Goal: Transaction & Acquisition: Purchase product/service

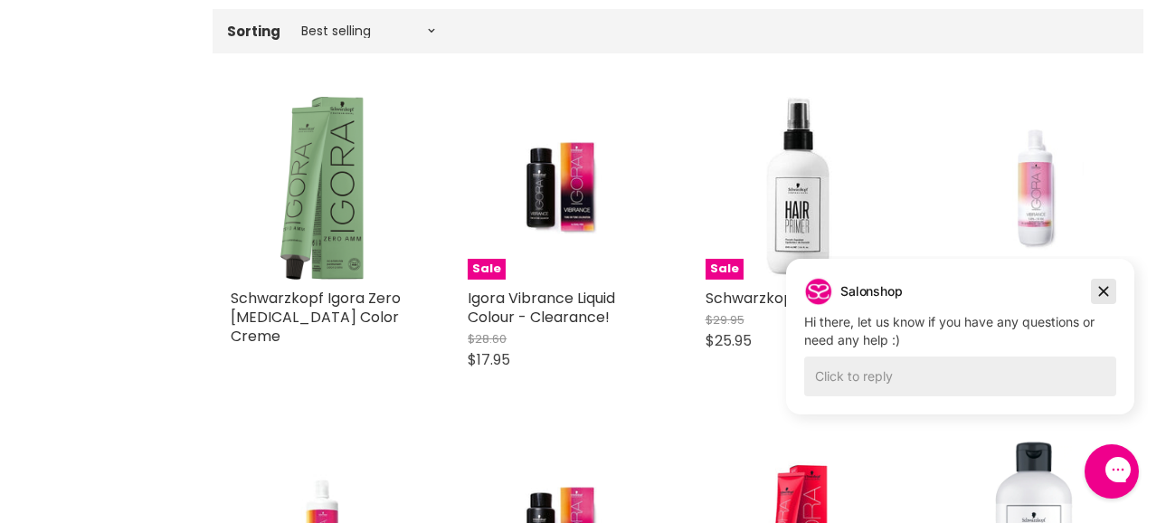
click at [1097, 285] on icon "Dismiss campaign" at bounding box center [1104, 291] width 18 height 22
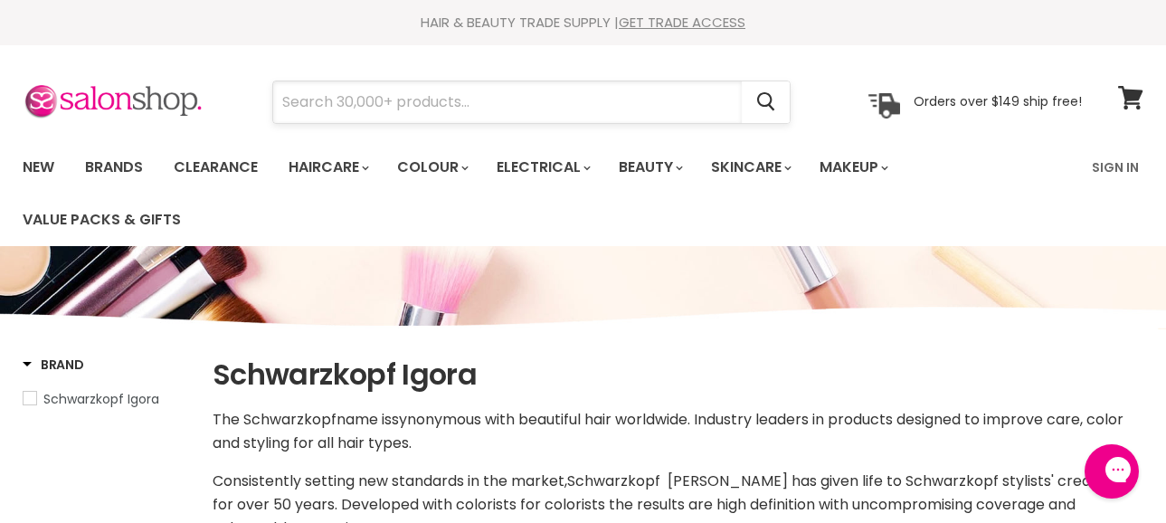
click at [435, 104] on input "Search" at bounding box center [507, 102] width 469 height 42
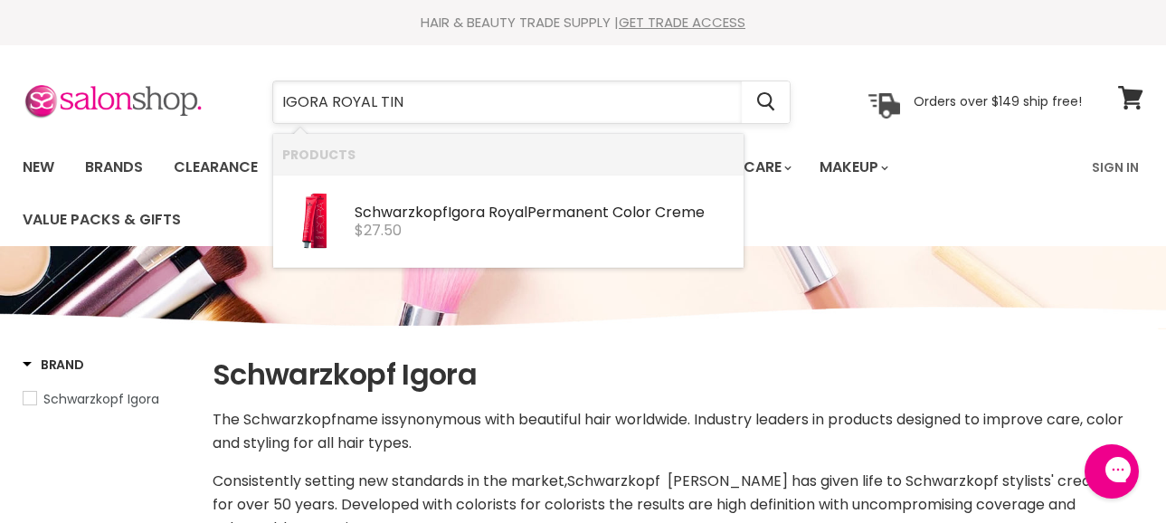
type input "IGORA ROYAL TINT"
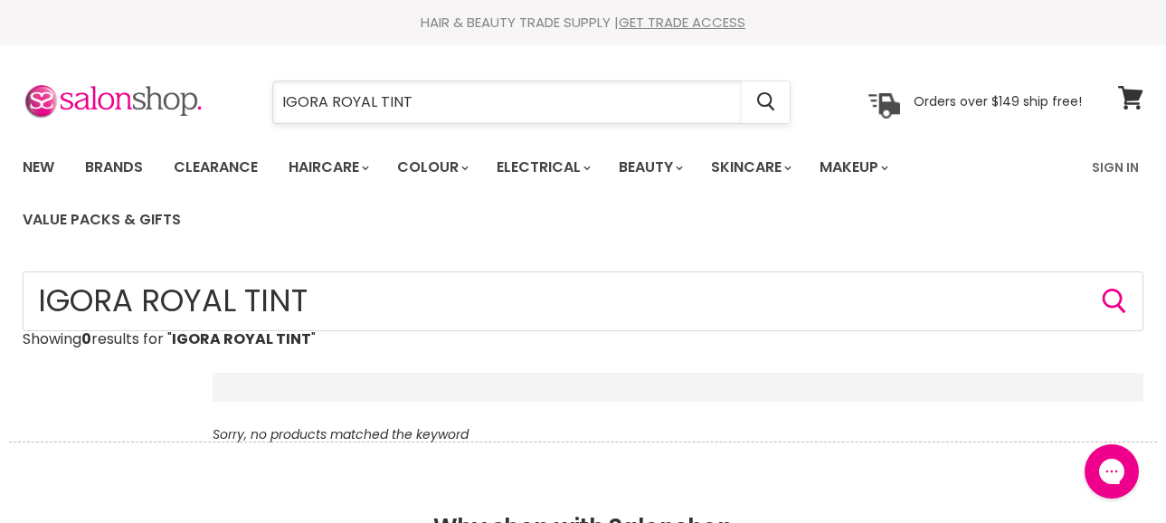
drag, startPoint x: 412, startPoint y: 100, endPoint x: 326, endPoint y: 94, distance: 86.2
click at [326, 94] on input "IGORA ROYAL TINT" at bounding box center [507, 102] width 469 height 42
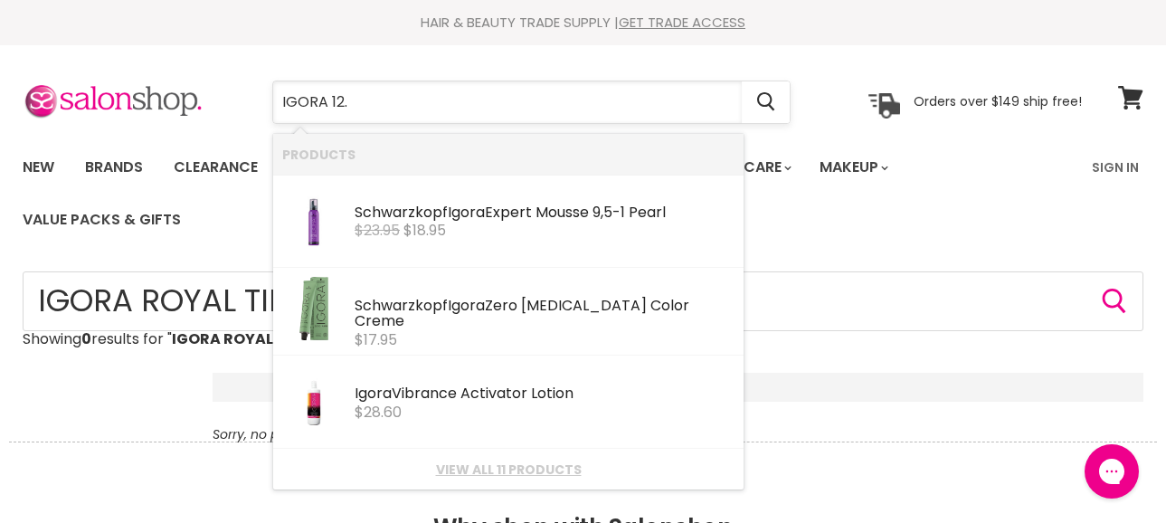
type input "IGORA 12.1"
